Goal: Task Accomplishment & Management: Manage account settings

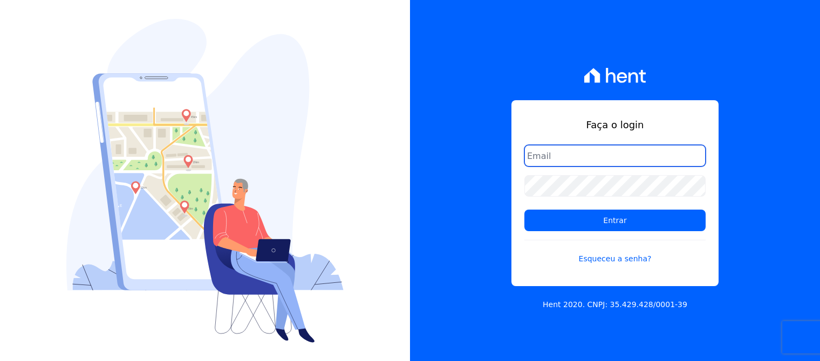
click at [555, 158] on input "email" at bounding box center [614, 156] width 181 height 22
click at [586, 154] on input "email" at bounding box center [614, 156] width 181 height 22
click at [561, 161] on input "email" at bounding box center [614, 156] width 181 height 22
type input "H"
click at [503, 93] on div "Faça o login H Entrar Esqueceu a senha? Hent 2020. CNPJ: 35.429.428/0001-39" at bounding box center [615, 180] width 410 height 361
